Goal: Transaction & Acquisition: Obtain resource

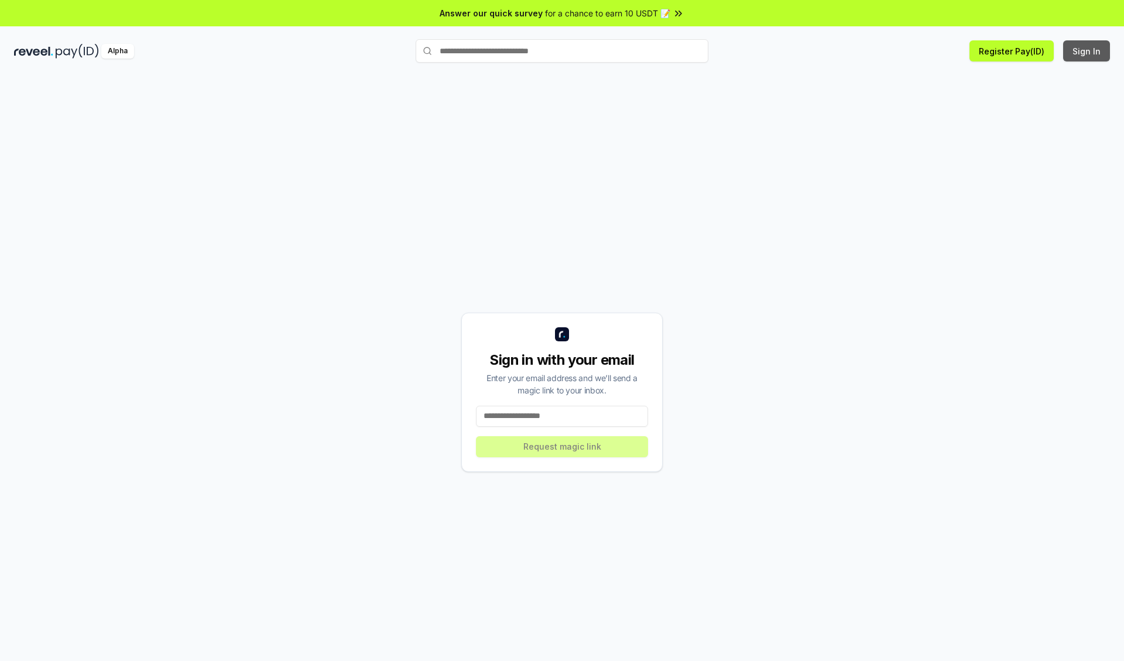
click at [1087, 51] on button "Sign In" at bounding box center [1086, 50] width 47 height 21
type input "**********"
click at [562, 446] on button "Request magic link" at bounding box center [562, 446] width 172 height 21
